Goal: Task Accomplishment & Management: Complete application form

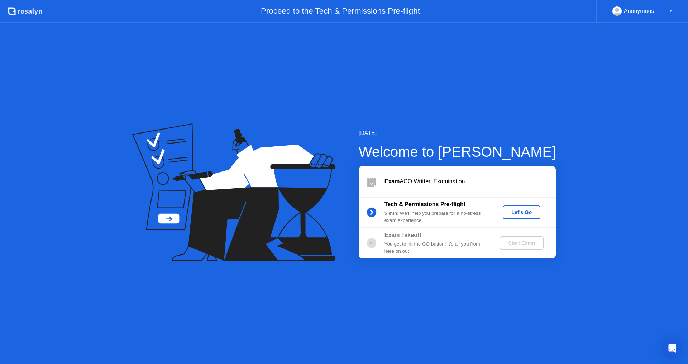
click at [525, 215] on div "Let's Go" at bounding box center [521, 212] width 32 height 6
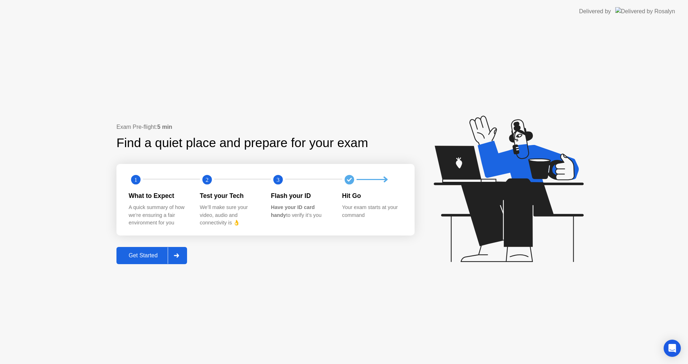
click at [149, 255] on div "Get Started" at bounding box center [143, 255] width 49 height 6
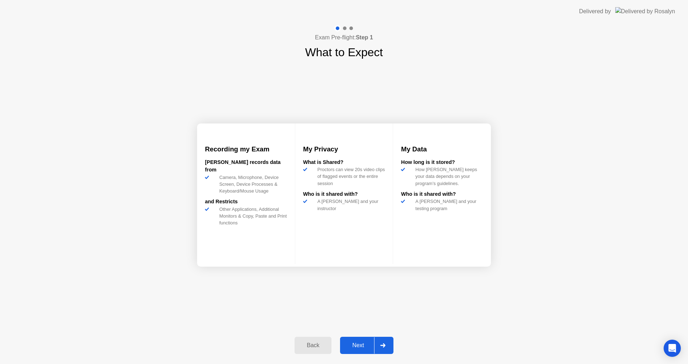
click at [358, 346] on div "Next" at bounding box center [358, 345] width 32 height 6
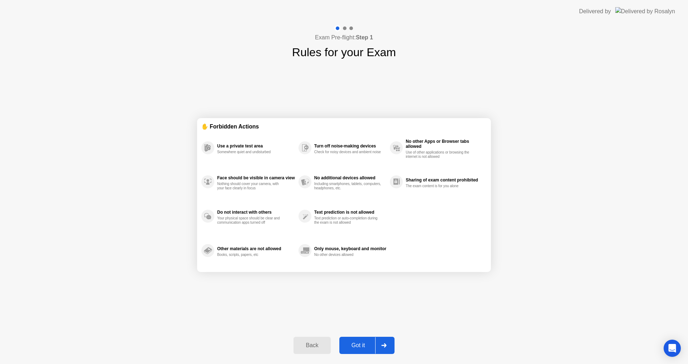
click at [368, 345] on div "Got it" at bounding box center [358, 345] width 34 height 6
select select "Available cameras"
select select "Available speakers"
select select "Available microphones"
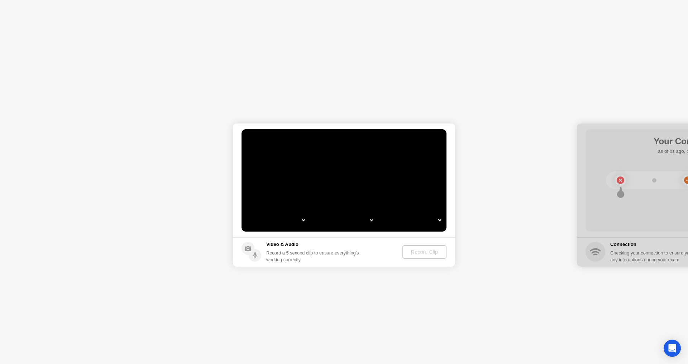
select select "**********"
select select "*******"
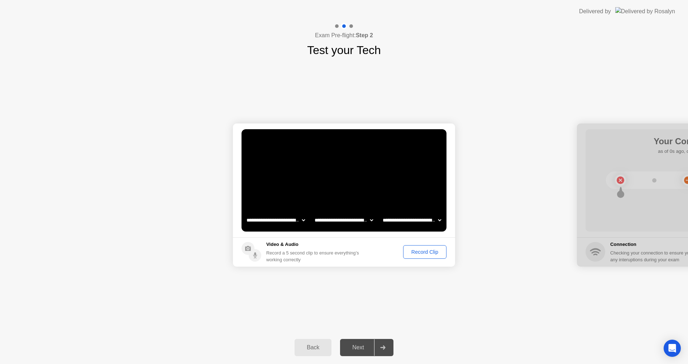
click at [425, 252] on div "Record Clip" at bounding box center [424, 252] width 38 height 6
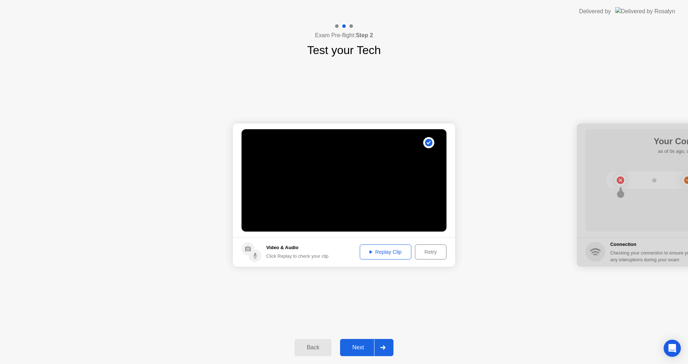
click at [362, 347] on div "Next" at bounding box center [358, 347] width 32 height 6
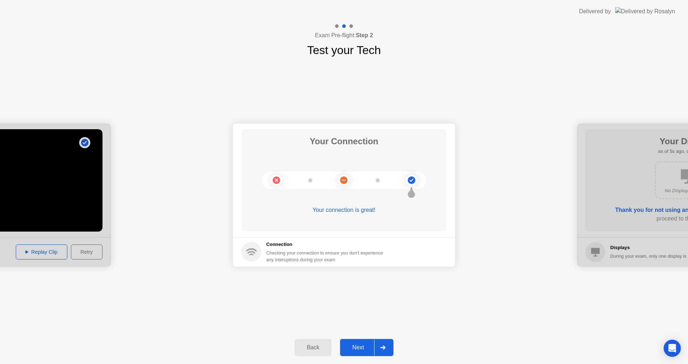
click at [369, 345] on div "Next" at bounding box center [358, 347] width 32 height 6
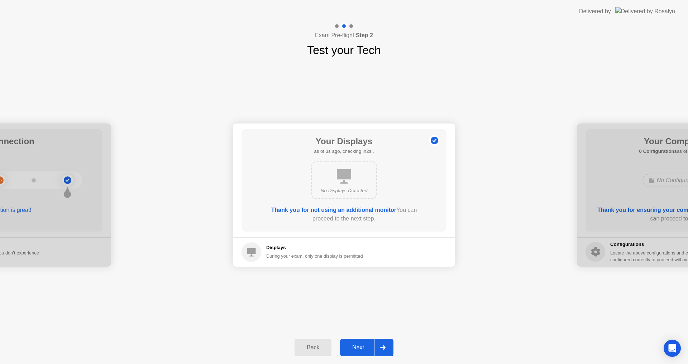
drag, startPoint x: 369, startPoint y: 345, endPoint x: 365, endPoint y: 351, distance: 7.5
click at [365, 351] on div "Next" at bounding box center [358, 347] width 32 height 6
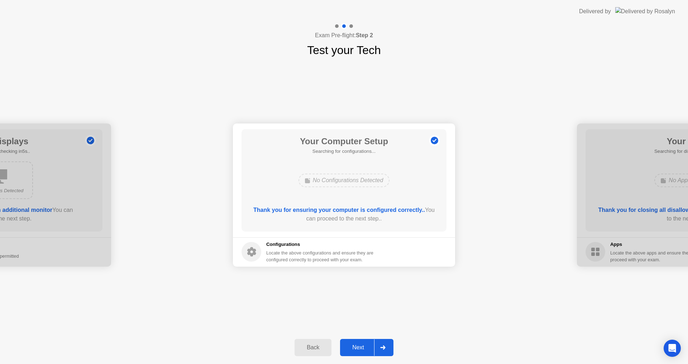
click at [365, 351] on div "Next" at bounding box center [358, 347] width 32 height 6
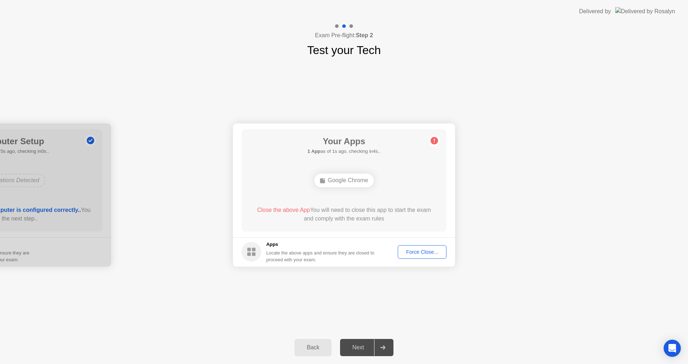
click at [415, 252] on div "Force Close..." at bounding box center [422, 252] width 44 height 6
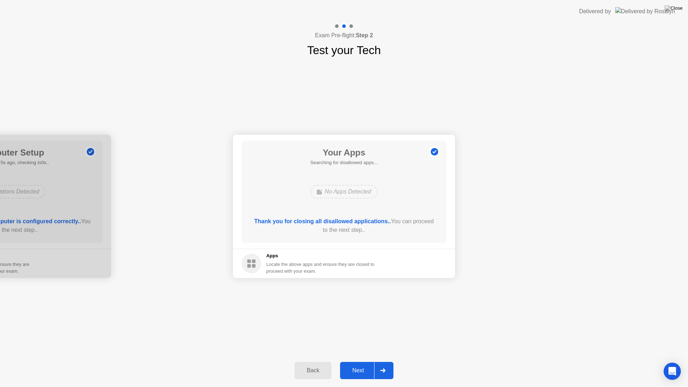
click at [357, 364] on div "Next" at bounding box center [358, 370] width 32 height 6
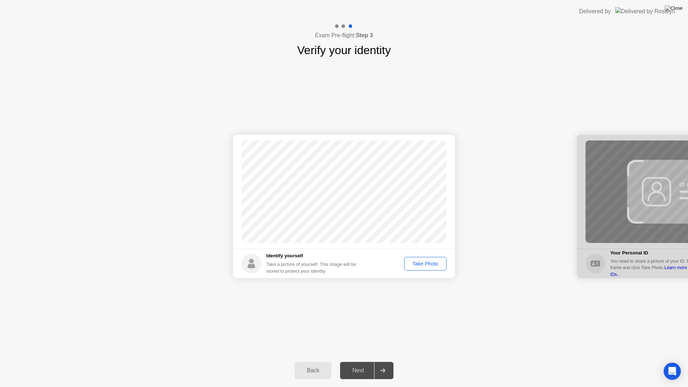
click at [435, 262] on div "Take Photo" at bounding box center [424, 264] width 37 height 6
click at [362, 364] on div "Next" at bounding box center [358, 370] width 32 height 6
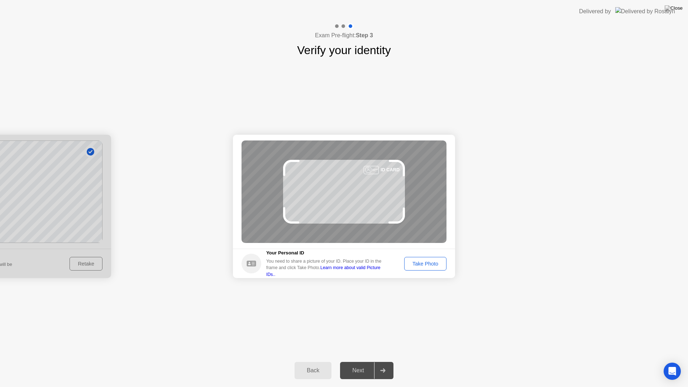
click at [431, 265] on div "Take Photo" at bounding box center [424, 264] width 37 height 6
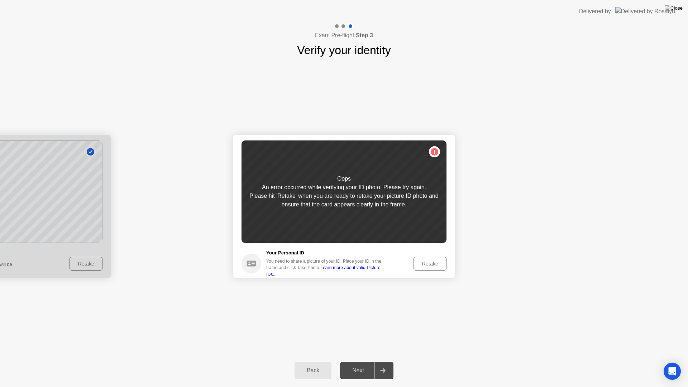
click at [430, 264] on div "Retake" at bounding box center [430, 264] width 28 height 6
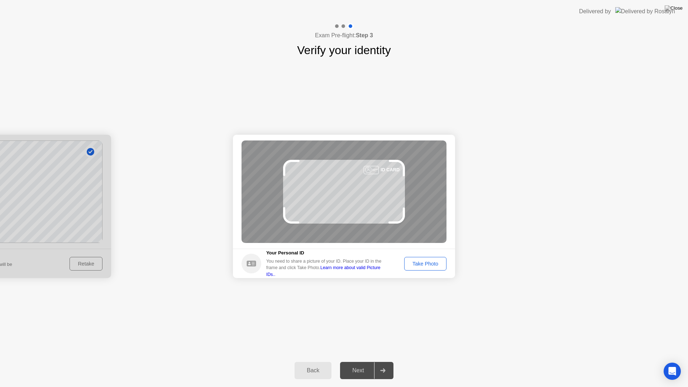
click at [430, 264] on div "Take Photo" at bounding box center [424, 264] width 37 height 6
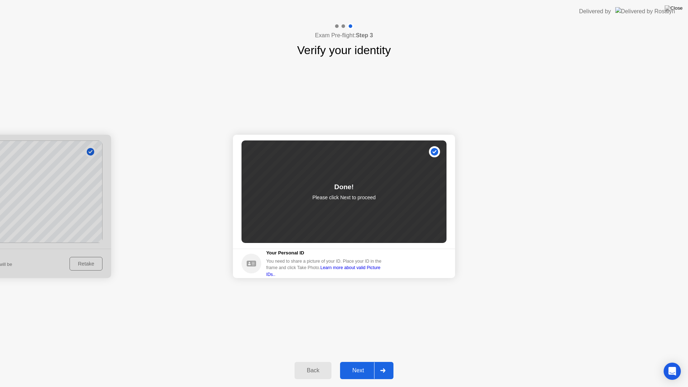
click at [365, 364] on div "Next" at bounding box center [358, 370] width 32 height 6
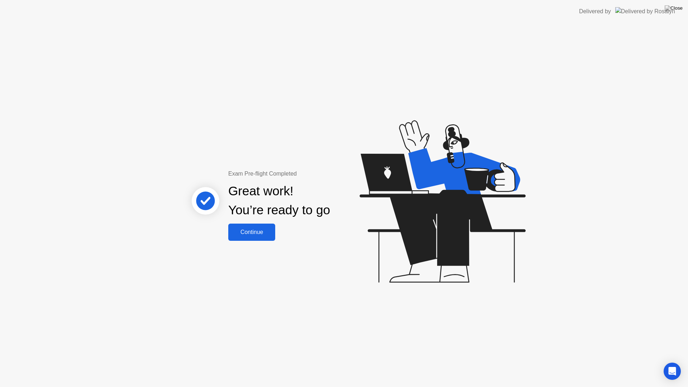
click at [269, 229] on div "Continue" at bounding box center [251, 232] width 43 height 6
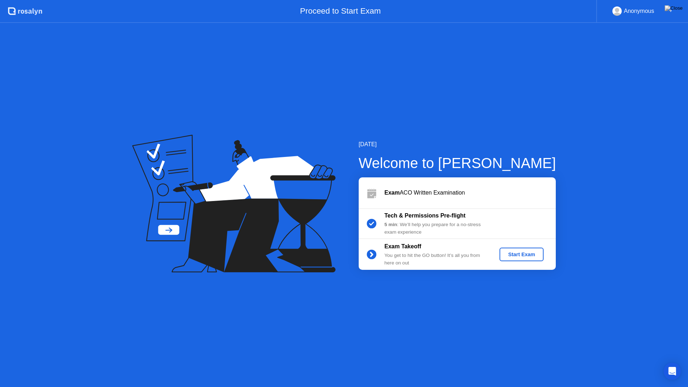
click at [532, 254] on div "Start Exam" at bounding box center [521, 254] width 38 height 6
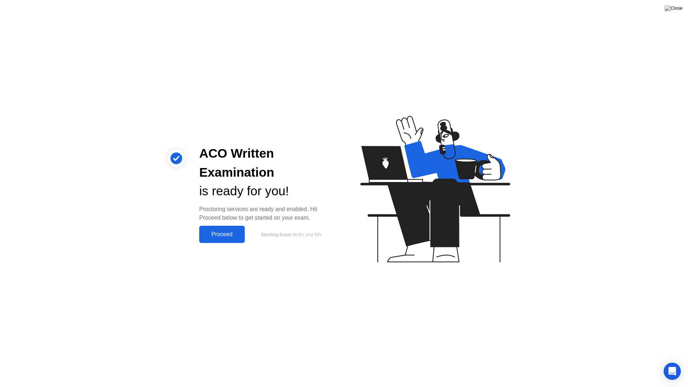
click at [214, 234] on div "Proceed" at bounding box center [221, 234] width 41 height 6
